Goal: Find contact information: Find contact information

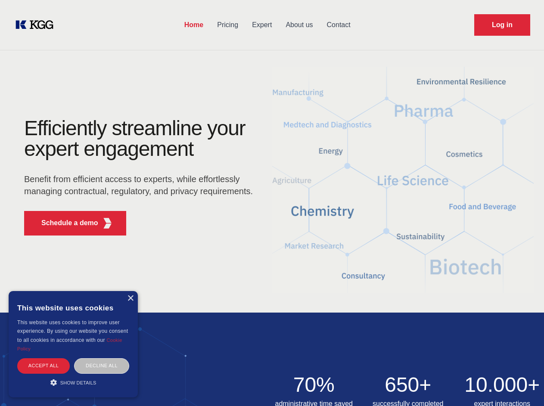
click at [272, 203] on div "Efficiently streamline your expert engagement Benefit from efficient access to …" at bounding box center [141, 180] width 262 height 124
click at [65, 223] on p "Schedule a demo" at bounding box center [69, 223] width 57 height 10
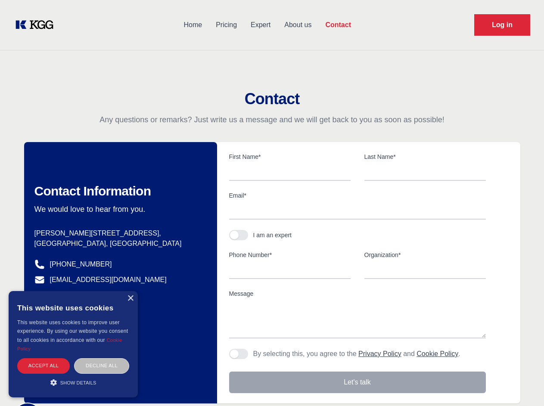
click at [130, 299] on div "× This website uses cookies This website uses cookies to improve user experienc…" at bounding box center [73, 344] width 129 height 106
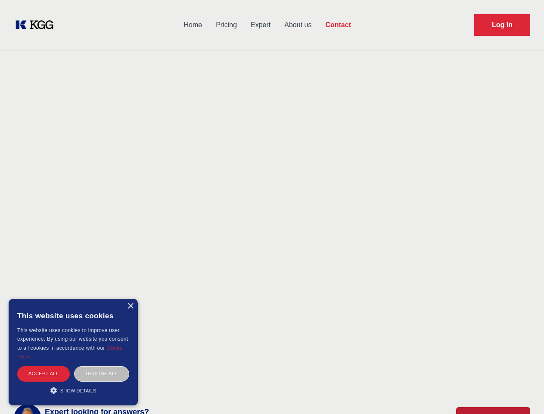
click at [44, 366] on div "Accept all" at bounding box center [43, 373] width 53 height 15
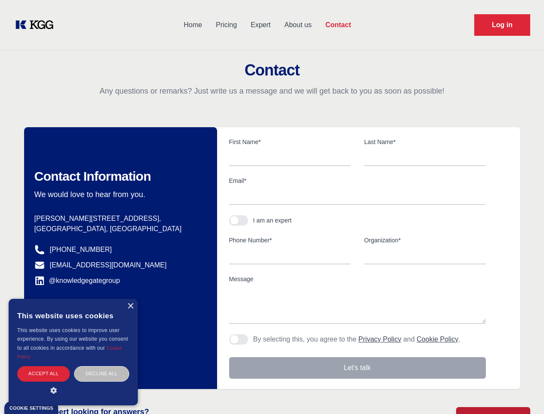
click at [102, 366] on div "Decline all" at bounding box center [101, 373] width 55 height 15
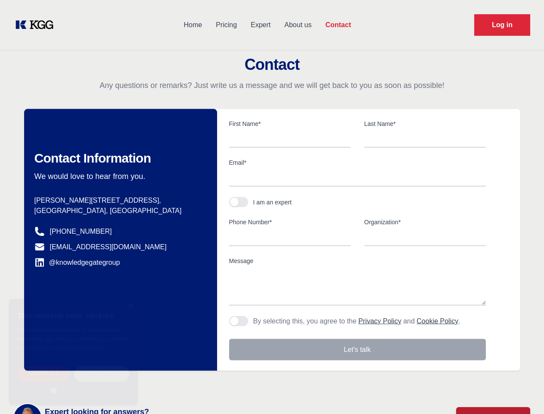
click at [73, 383] on main "Contact Any questions or remarks? Just write us a message and we will get back …" at bounding box center [272, 224] width 544 height 448
